Goal: Information Seeking & Learning: Learn about a topic

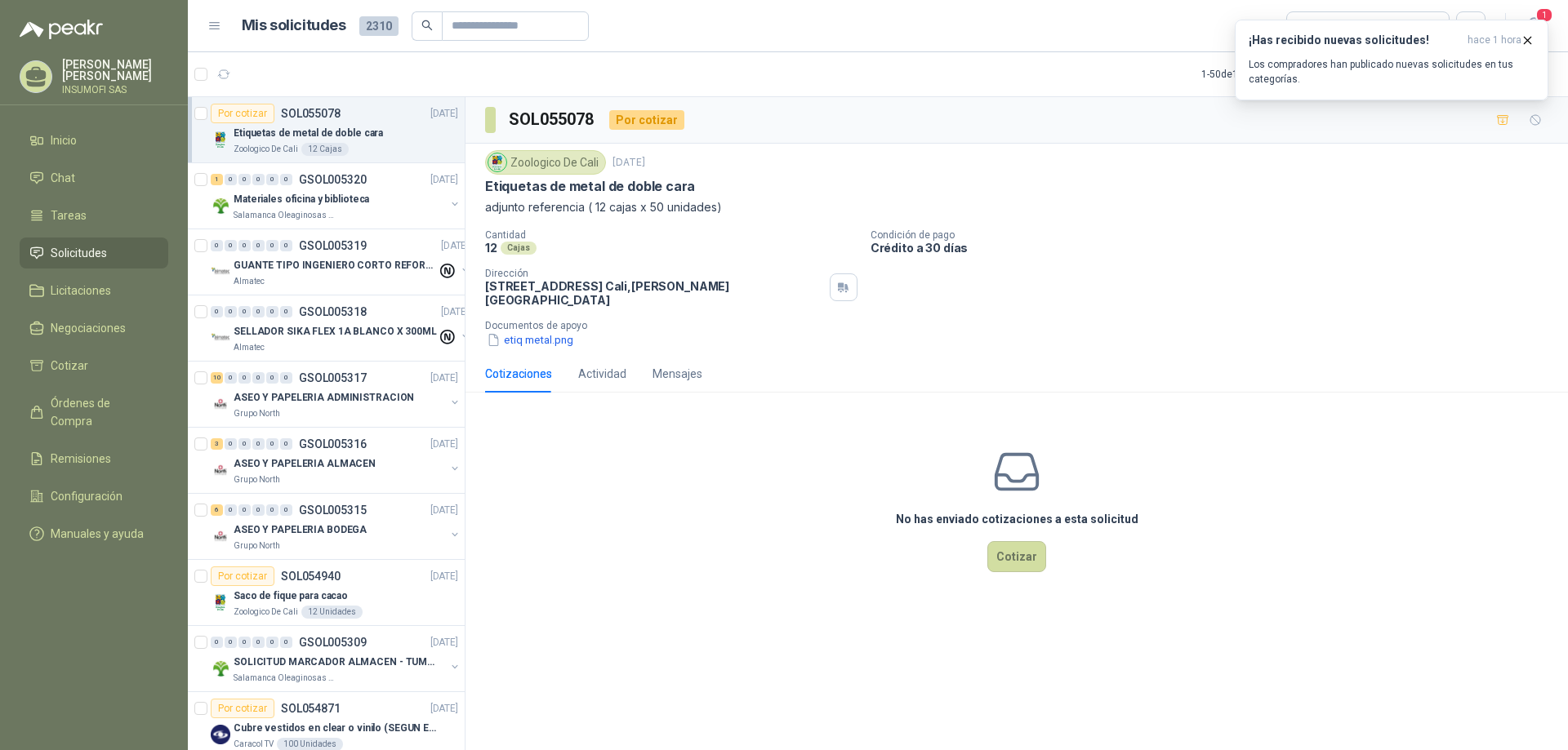
click at [1358, 243] on p "Crédito a 30 días" at bounding box center [1215, 248] width 691 height 14
click at [1425, 58] on p "Los compradores han publicado nuevas solicitudes en tus categorías." at bounding box center [1392, 71] width 286 height 29
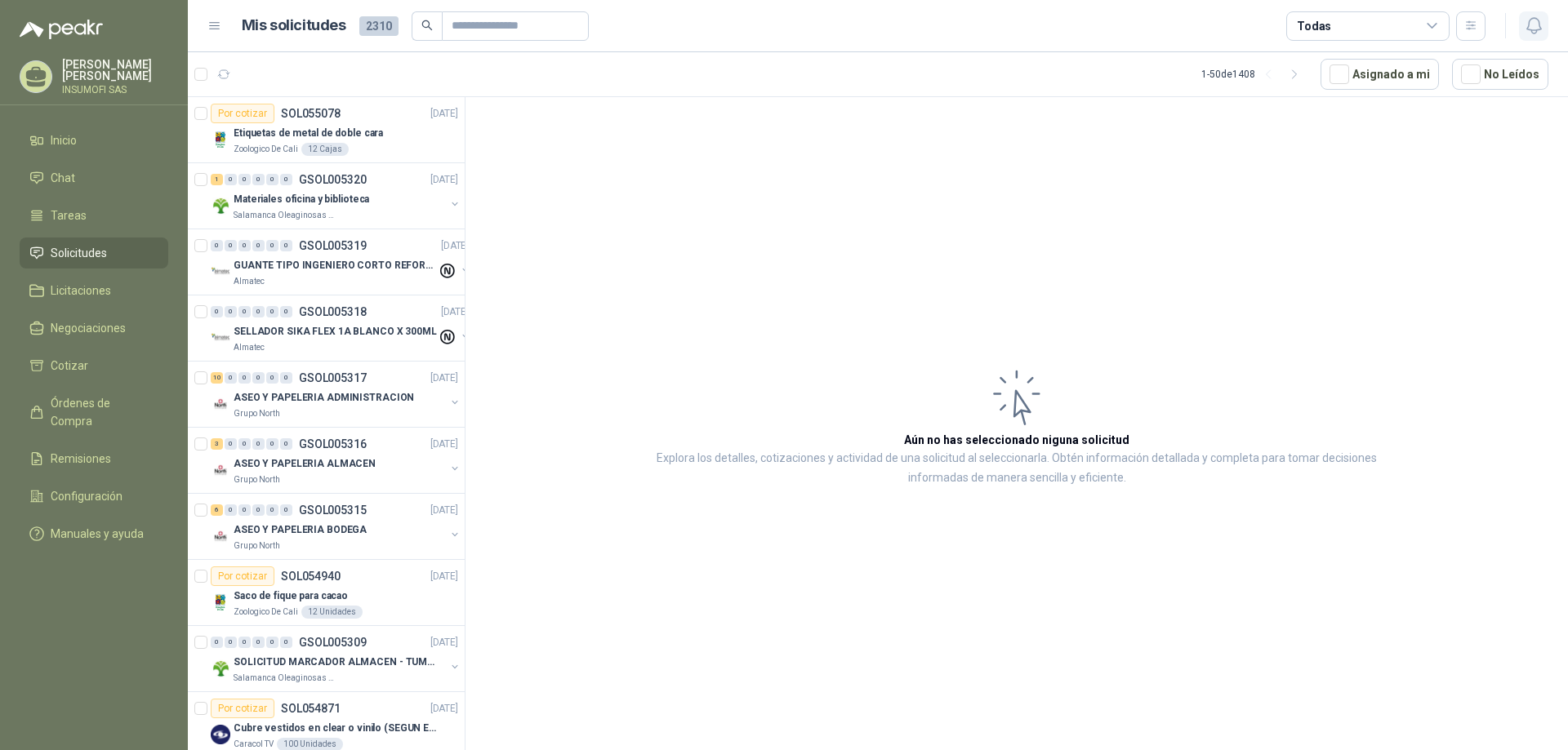
click at [1538, 27] on icon "button" at bounding box center [1534, 25] width 21 height 21
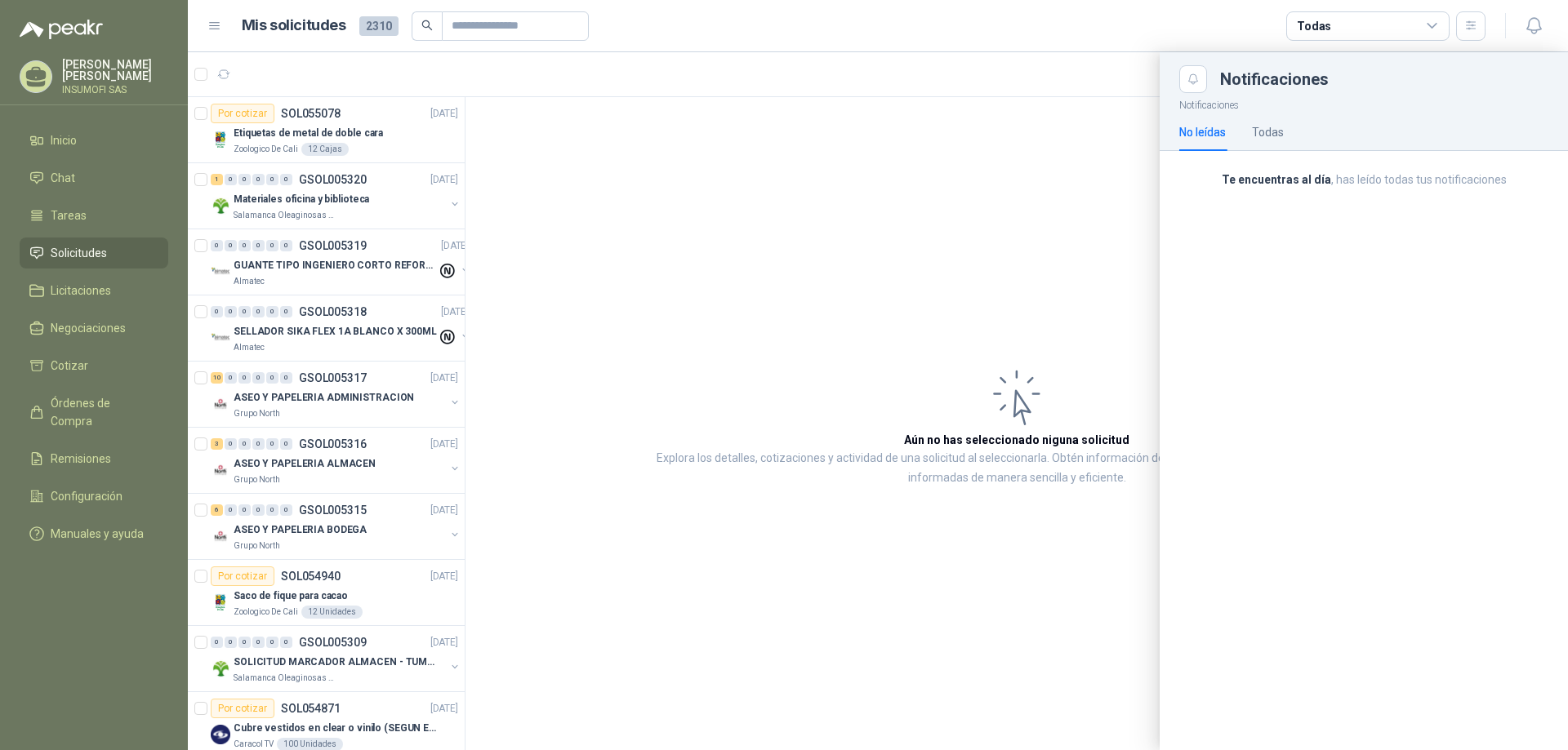
click at [227, 75] on div at bounding box center [877, 402] width 1380 height 698
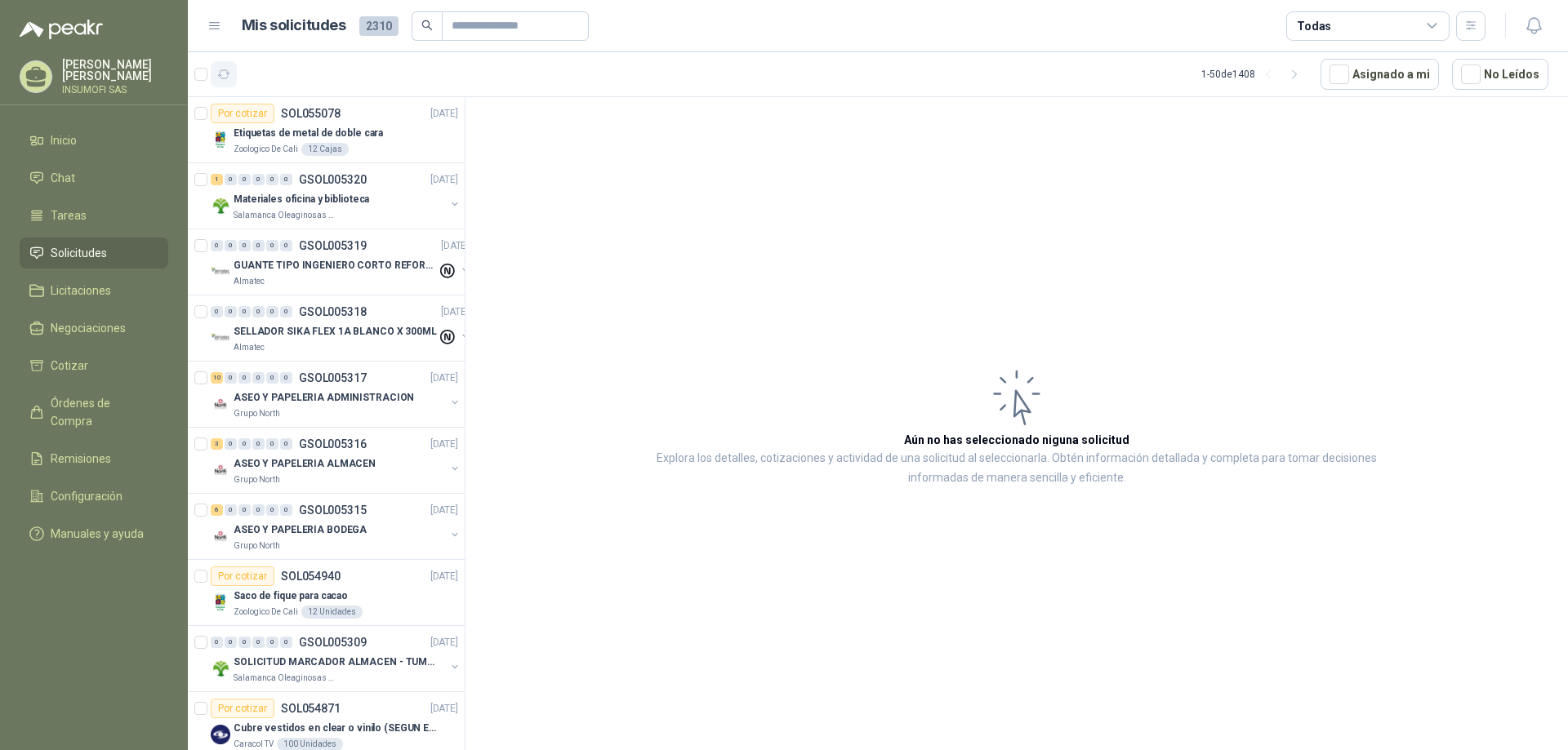
click at [224, 73] on icon "button" at bounding box center [224, 75] width 14 height 14
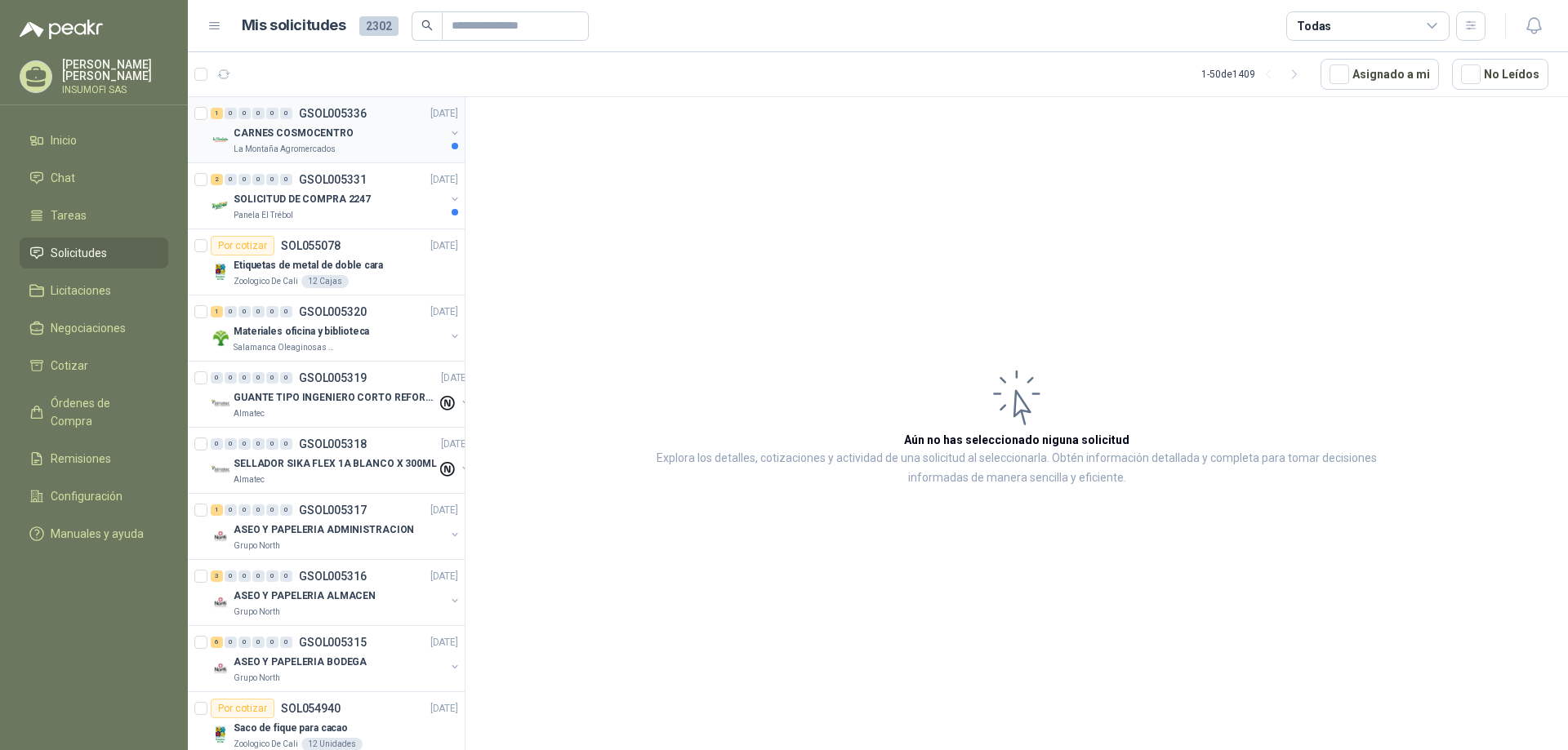
click at [365, 133] on div "CARNES COSMOCENTRO" at bounding box center [339, 133] width 212 height 20
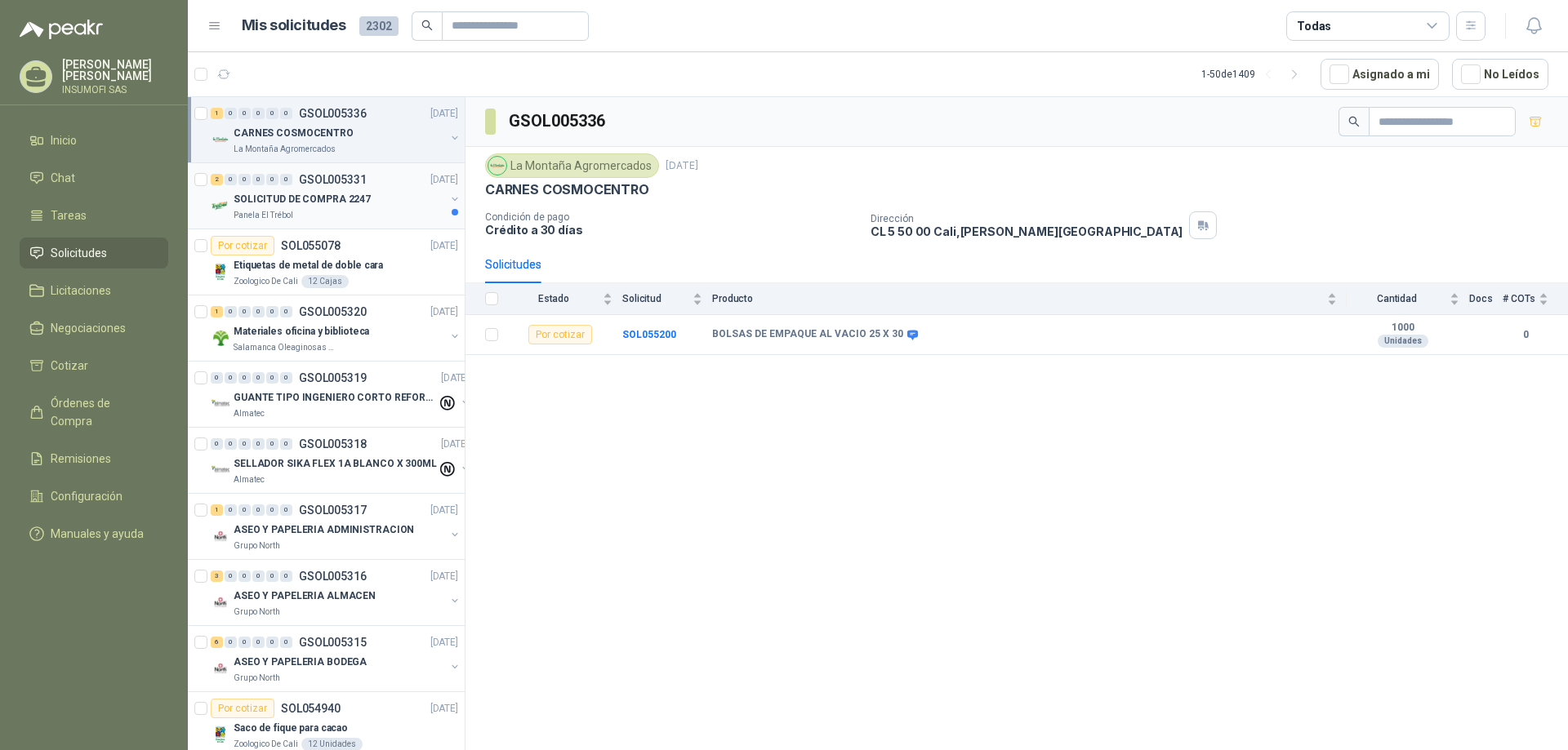
click at [360, 194] on p "SOLICITUD DE COMPRA 2247" at bounding box center [302, 199] width 138 height 15
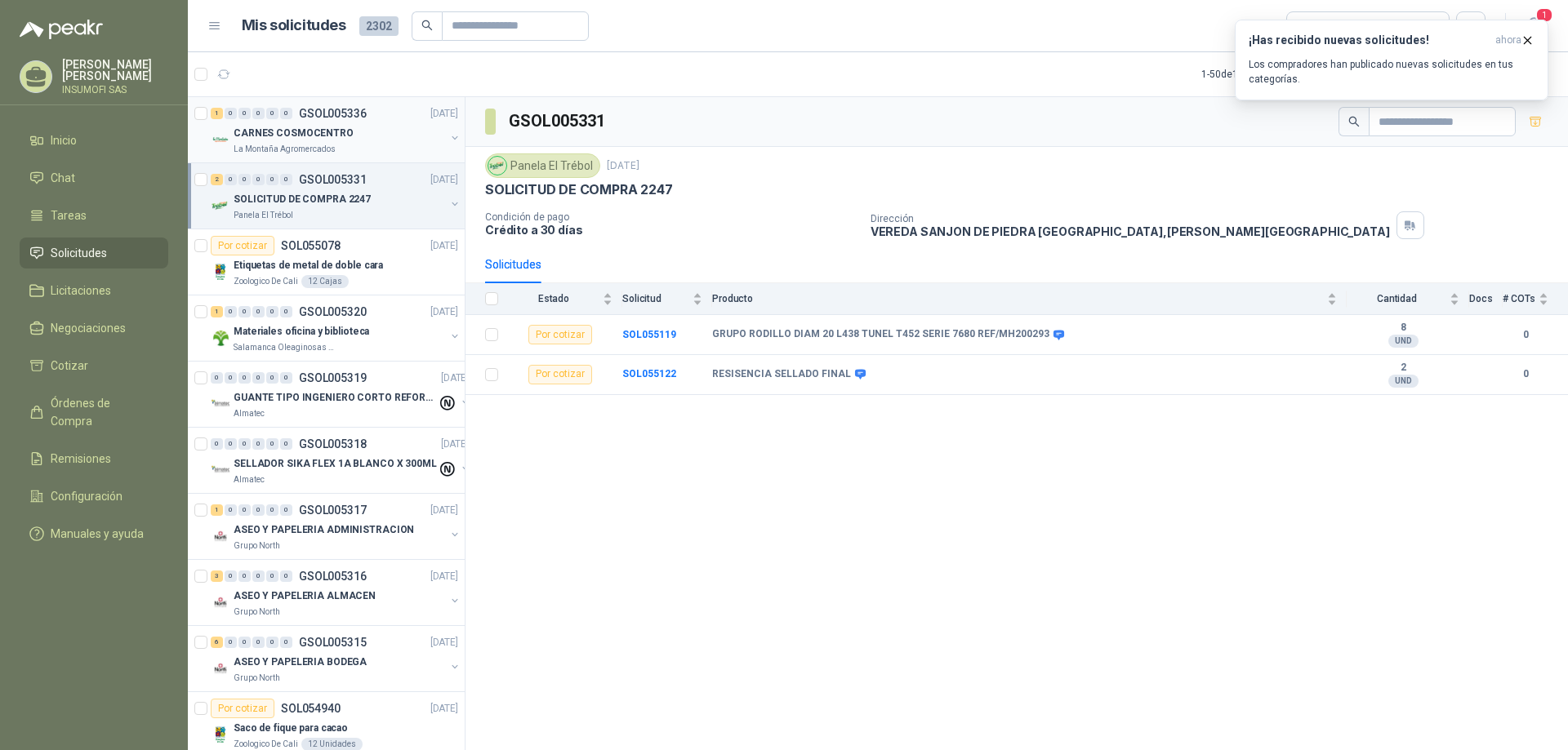
click at [293, 138] on p "CARNES COSMOCENTRO" at bounding box center [293, 133] width 120 height 15
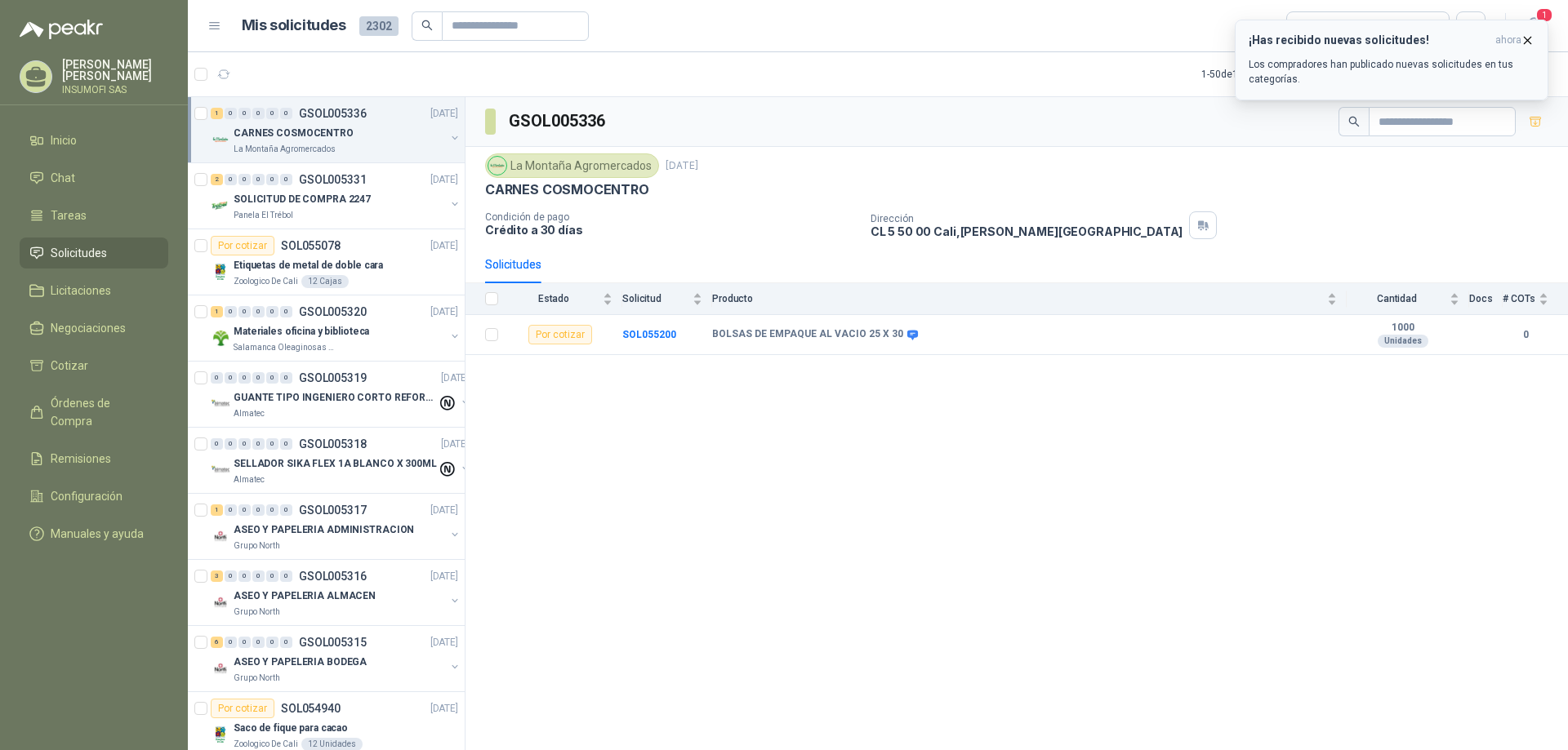
click at [1526, 39] on icon "button" at bounding box center [1528, 39] width 6 height 6
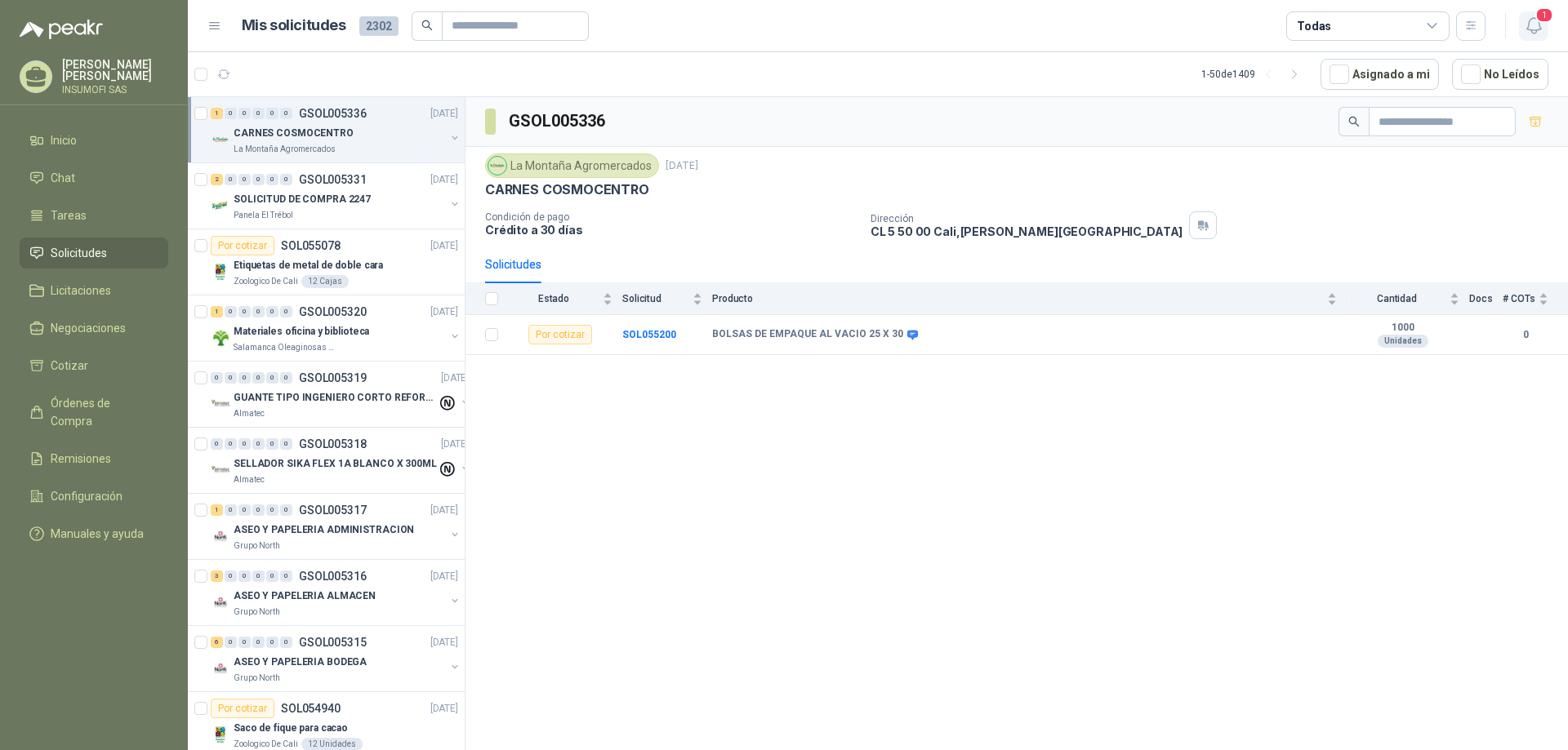
click at [1532, 30] on icon "button" at bounding box center [1533, 25] width 14 height 15
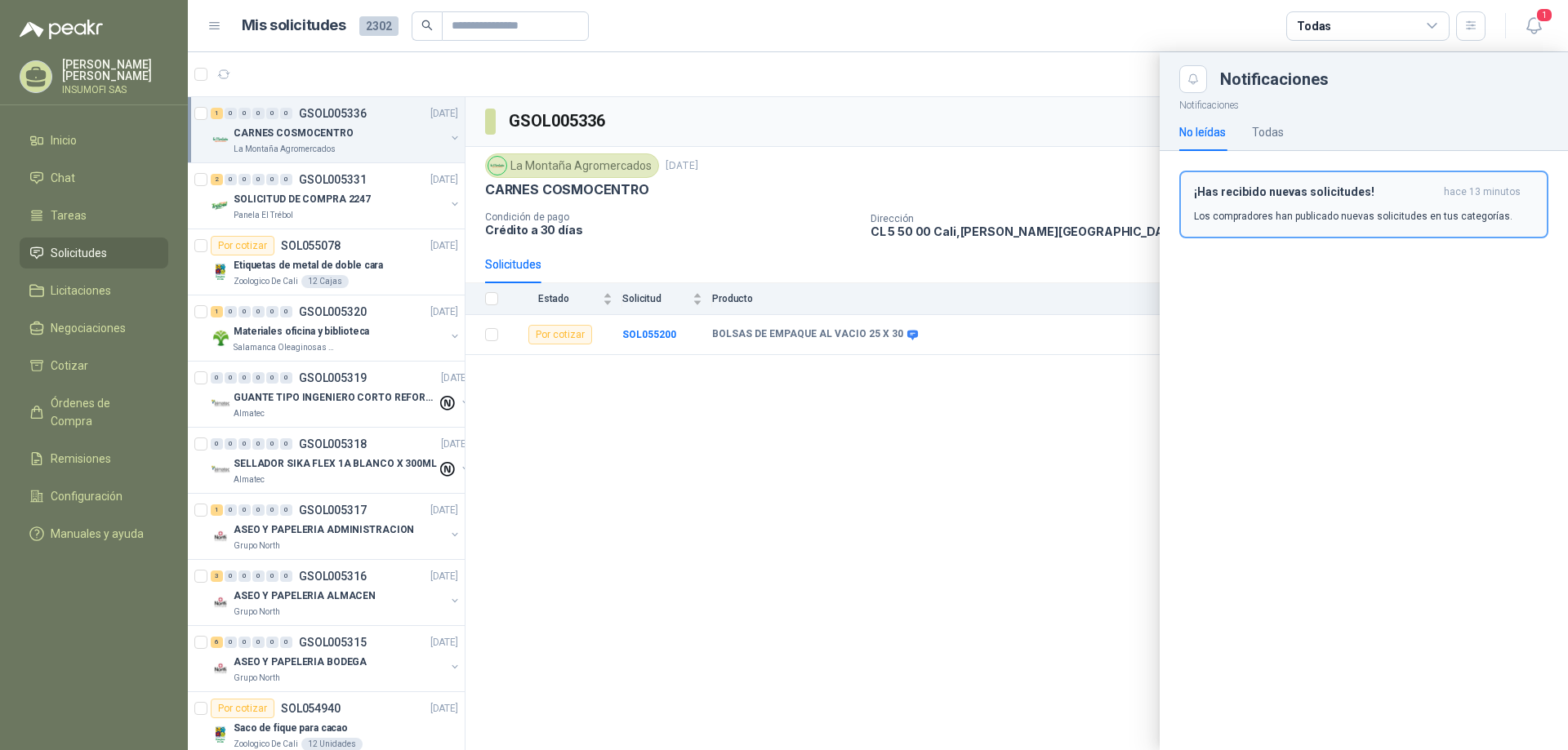
click at [1274, 220] on p "Los compradores han publicado nuevas solicitudes en tus categorías." at bounding box center [1353, 216] width 318 height 14
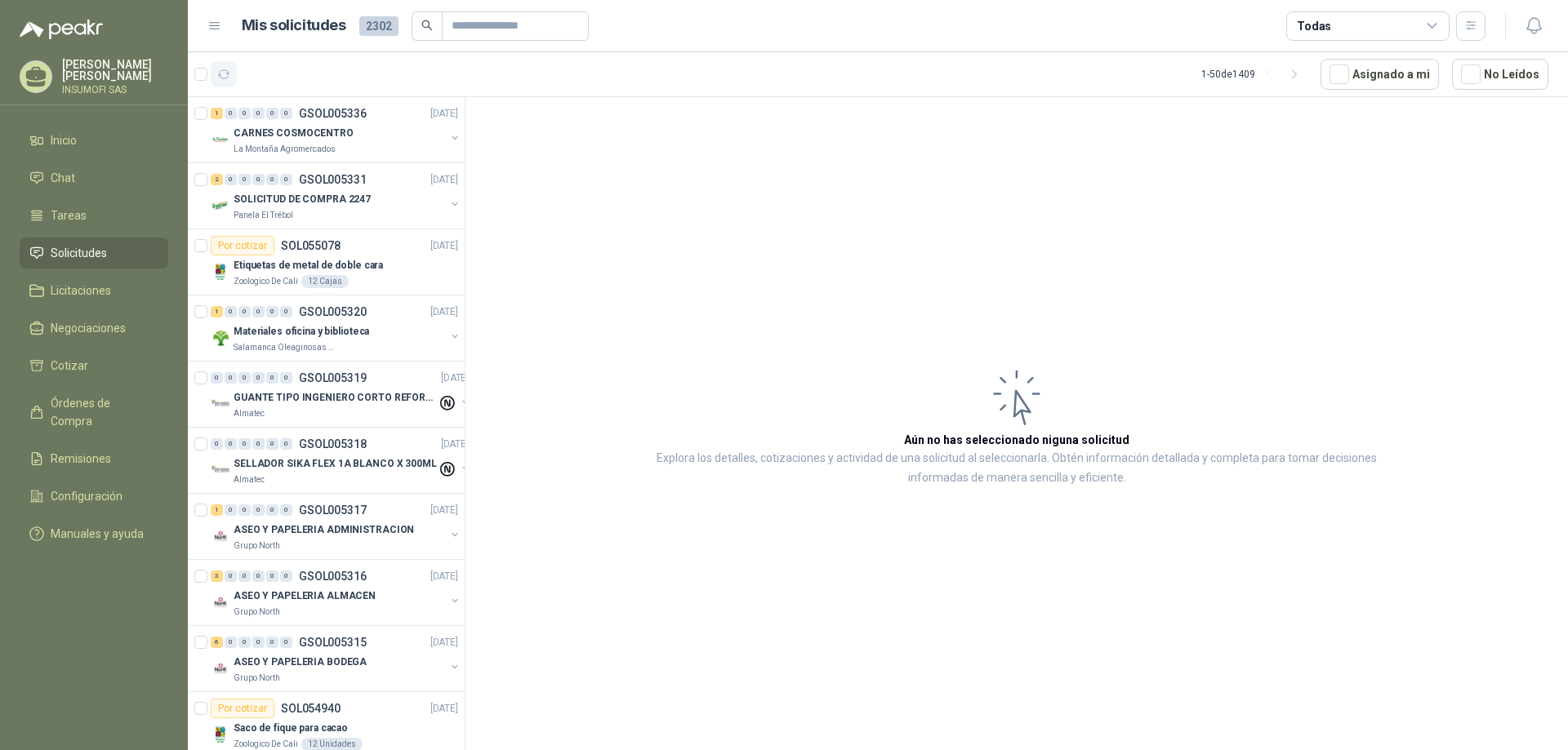
click at [222, 80] on icon "button" at bounding box center [224, 75] width 14 height 14
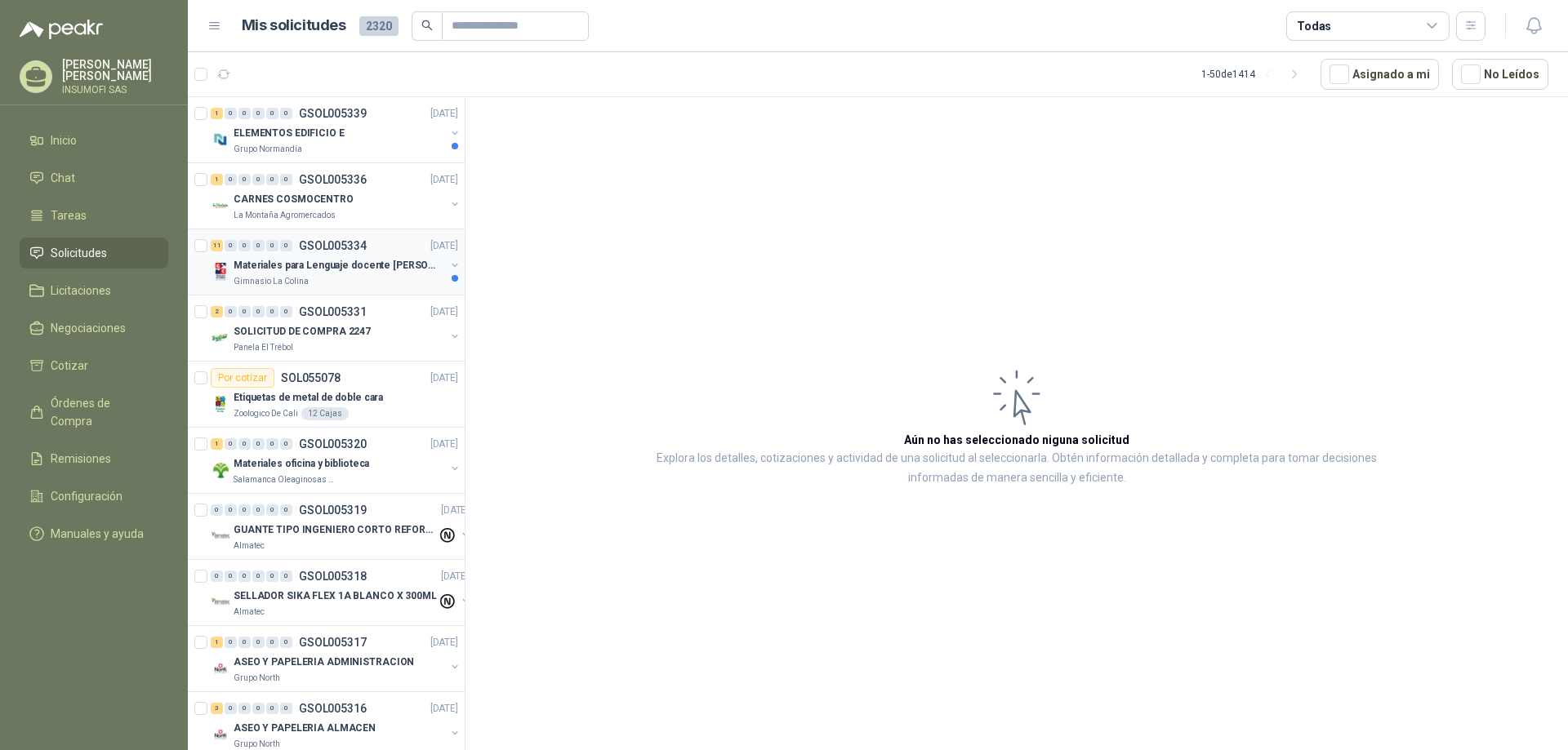
click at [328, 268] on p "Materiales para Lenguaje docente [PERSON_NAME]" at bounding box center [335, 265] width 204 height 15
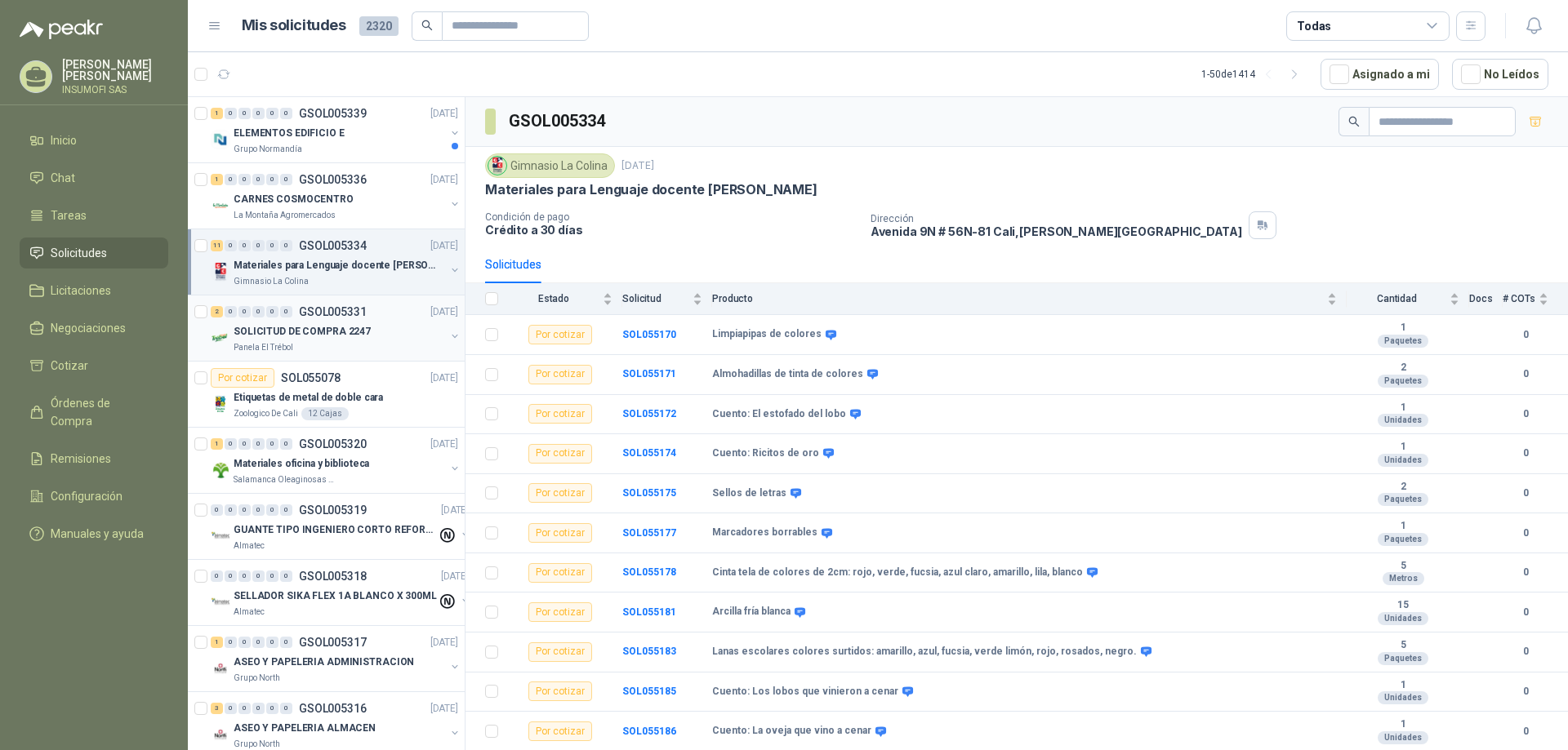
click at [290, 333] on p "SOLICITUD DE COMPRA 2247" at bounding box center [302, 331] width 138 height 15
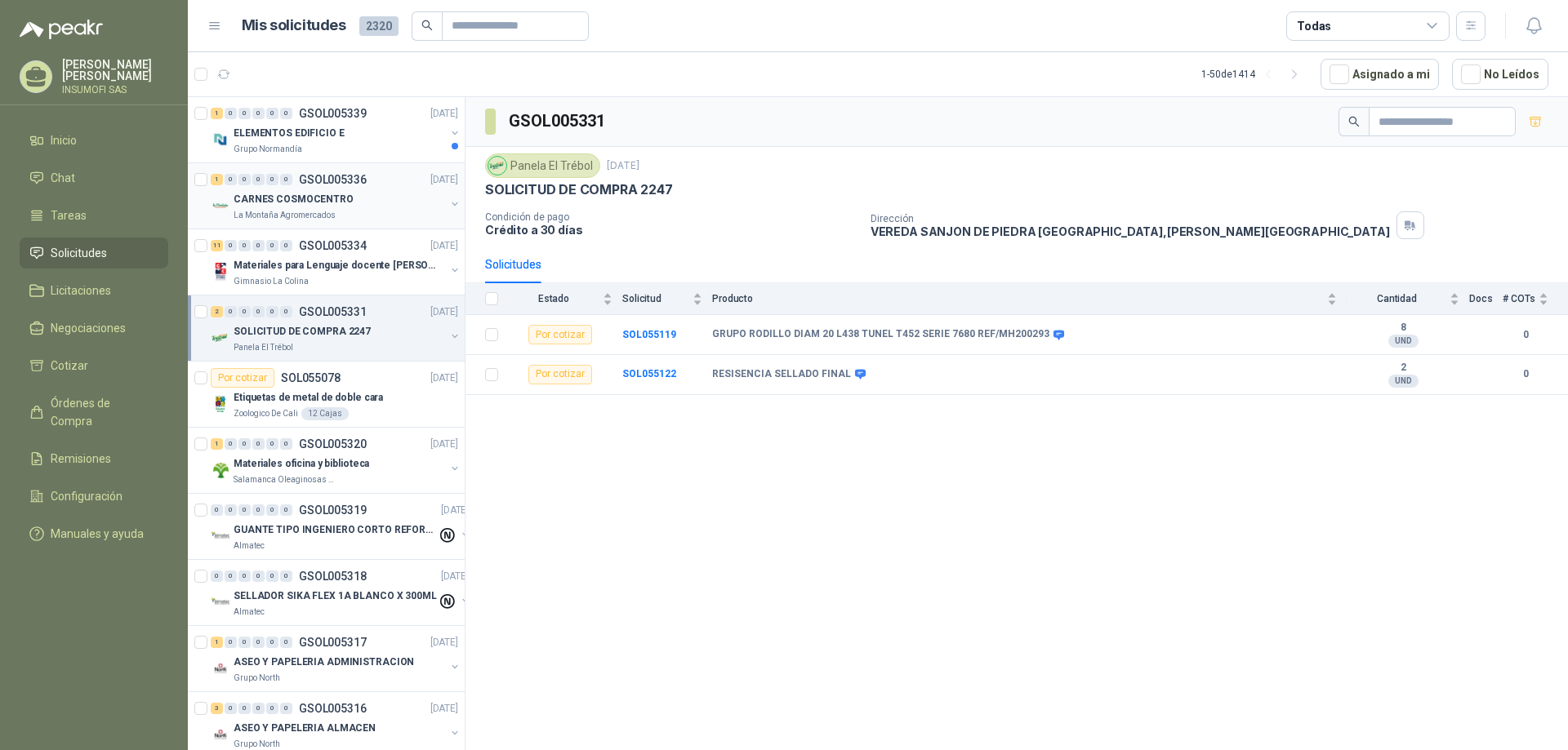
click at [303, 205] on p "CARNES COSMOCENTRO" at bounding box center [293, 199] width 120 height 15
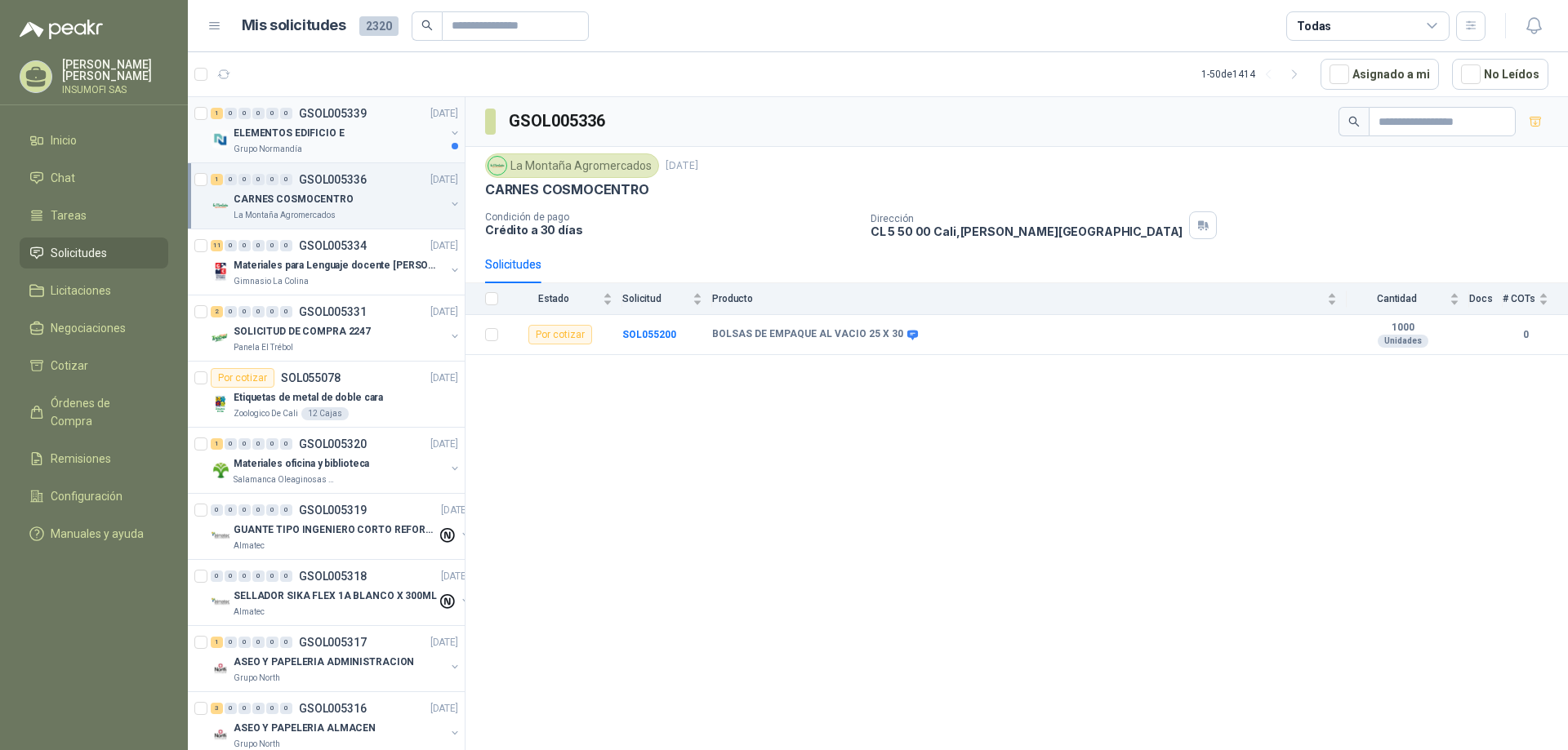
click at [307, 135] on p "ELEMENTOS EDIFICIO E" at bounding box center [289, 133] width 111 height 15
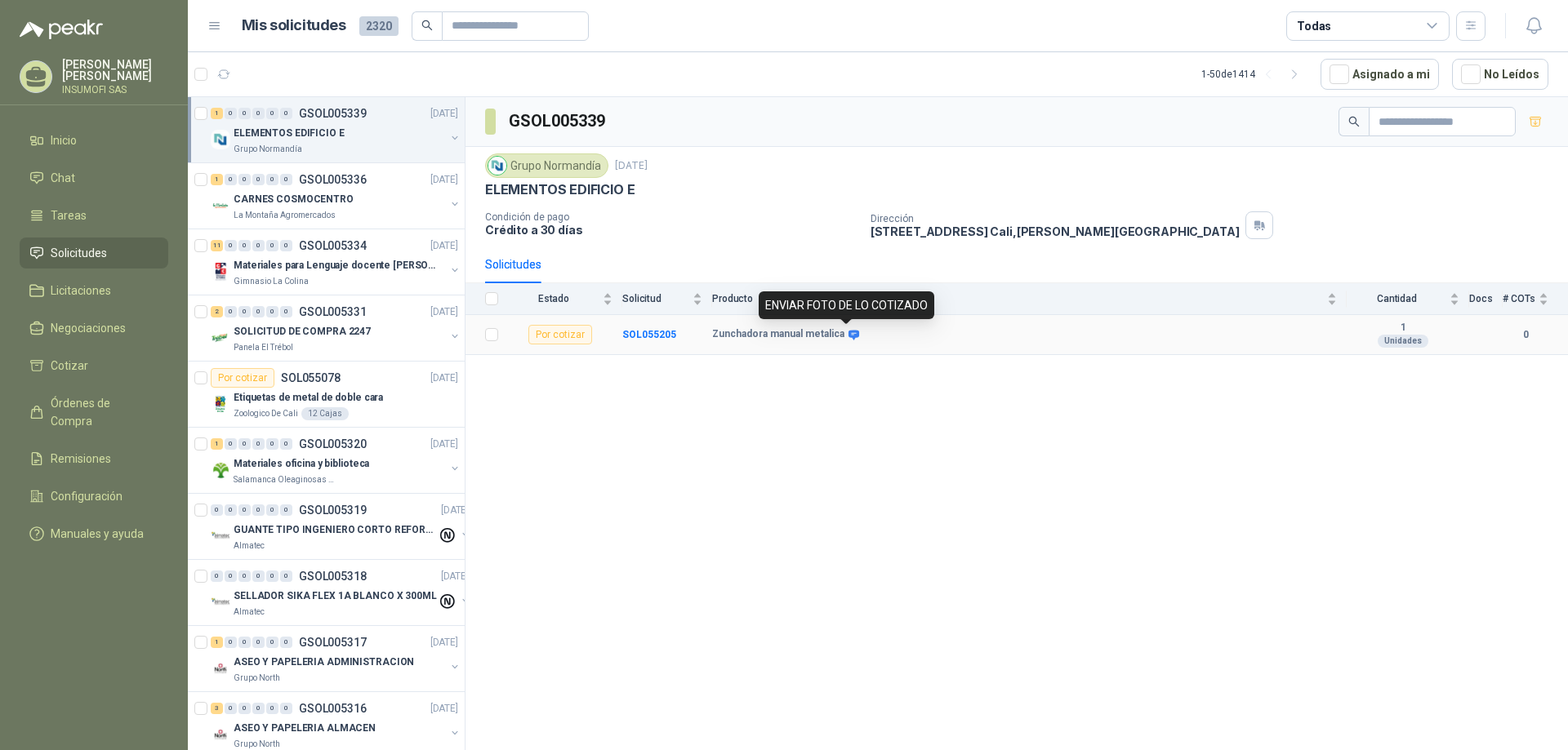
click at [849, 335] on icon at bounding box center [854, 335] width 13 height 12
click at [849, 333] on icon at bounding box center [854, 335] width 13 height 12
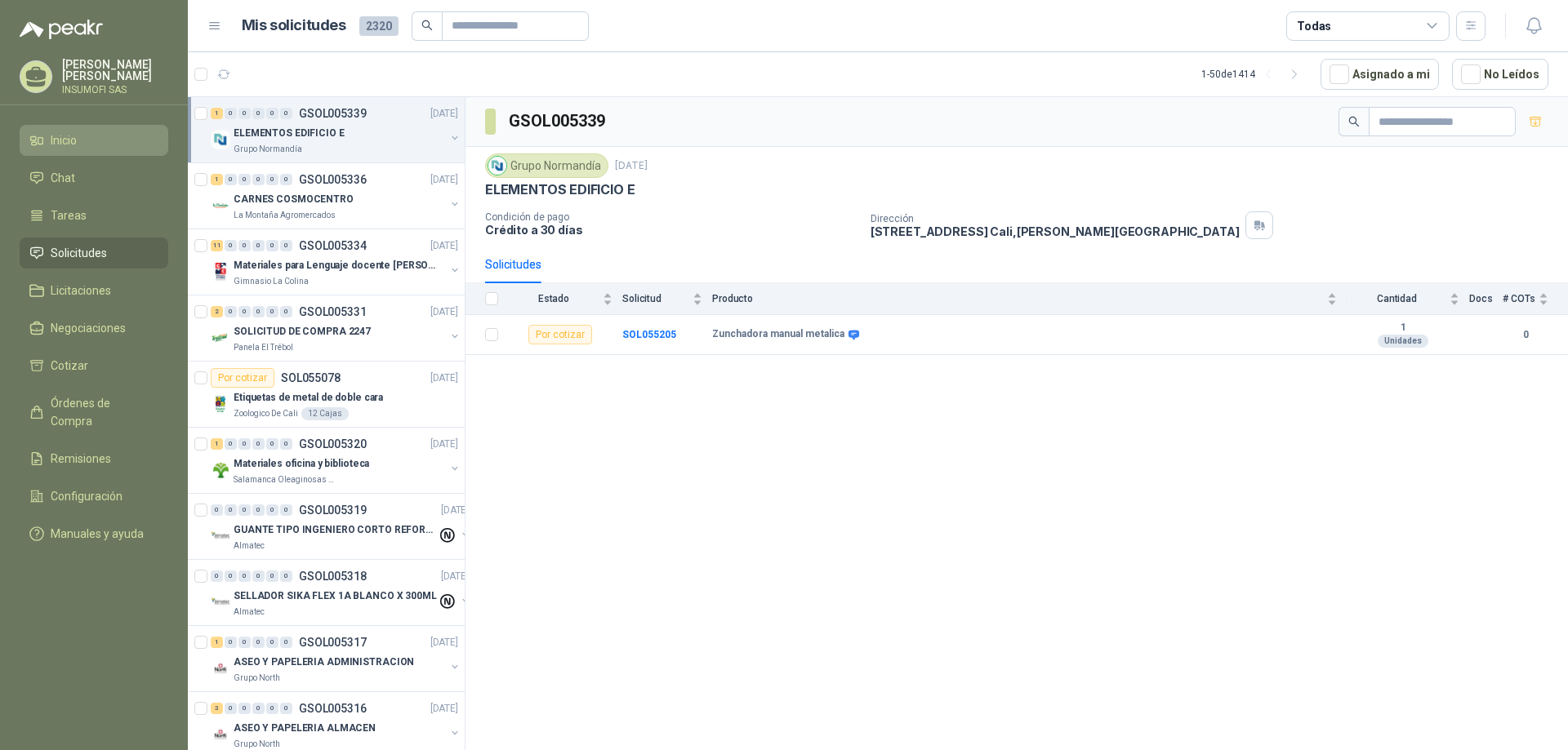
click at [70, 145] on span "Inicio" at bounding box center [63, 140] width 26 height 18
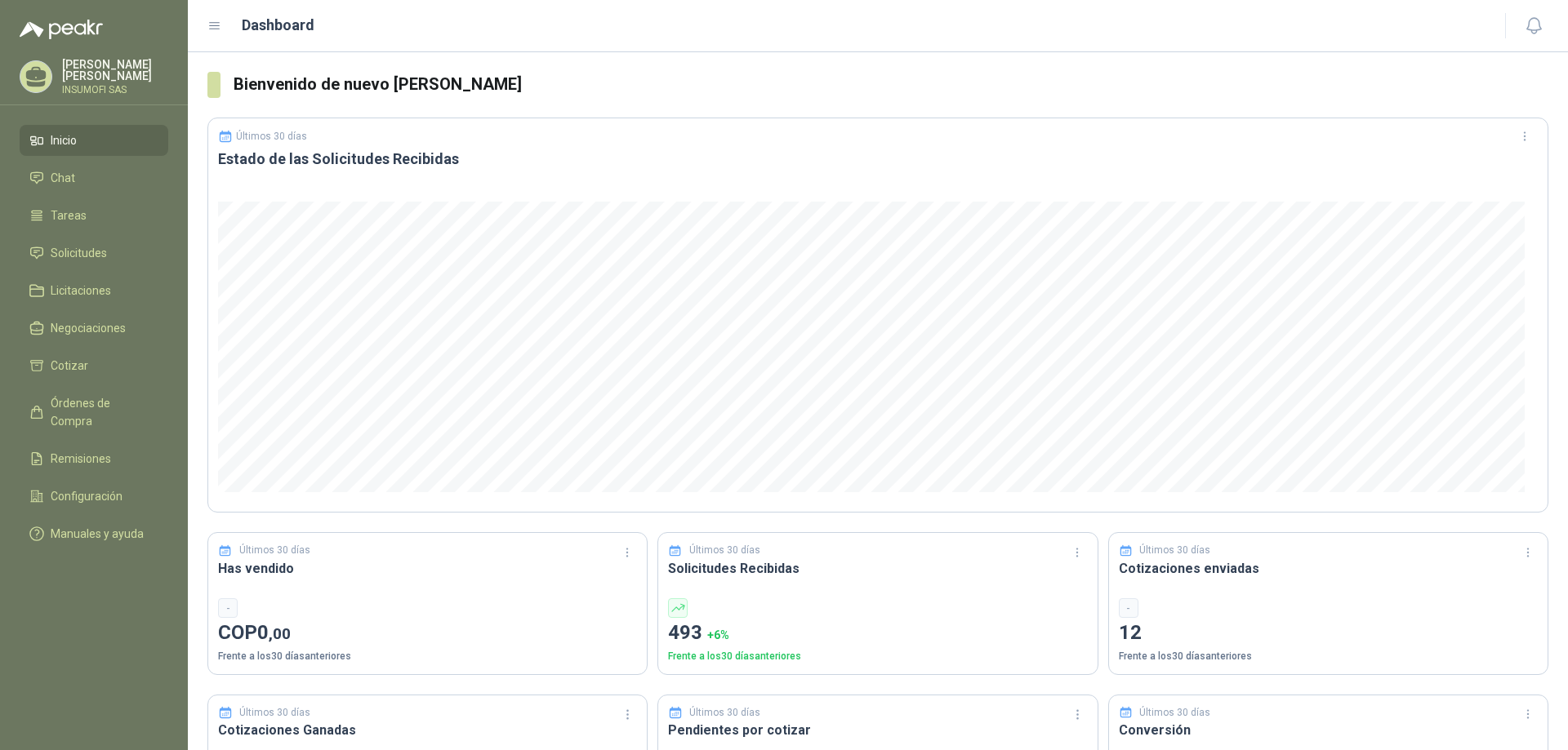
click at [1119, 618] on p "12" at bounding box center [1328, 633] width 419 height 31
click at [1121, 630] on p "12" at bounding box center [1328, 633] width 419 height 31
click at [1119, 611] on div "-" at bounding box center [1128, 608] width 20 height 20
